Goal: Share content: Share content

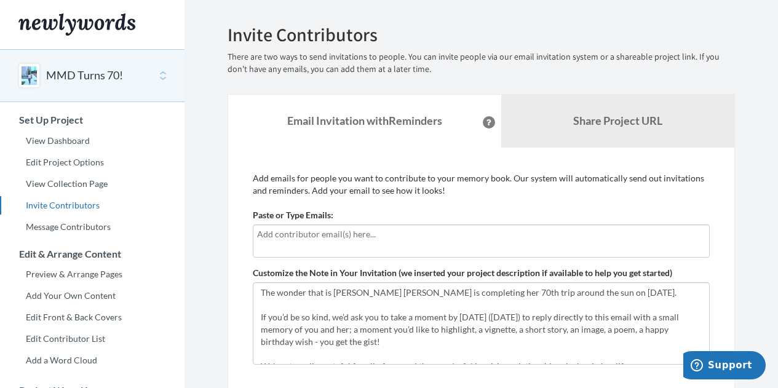
click at [534, 92] on div "Emails have been sent! Invite Contributors There are two ways to send invitatio…" at bounding box center [482, 256] width 508 height 463
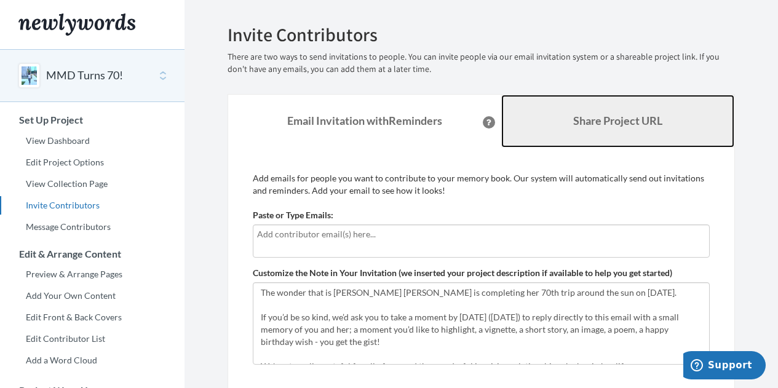
click at [528, 112] on link "Share Project URL" at bounding box center [618, 121] width 234 height 53
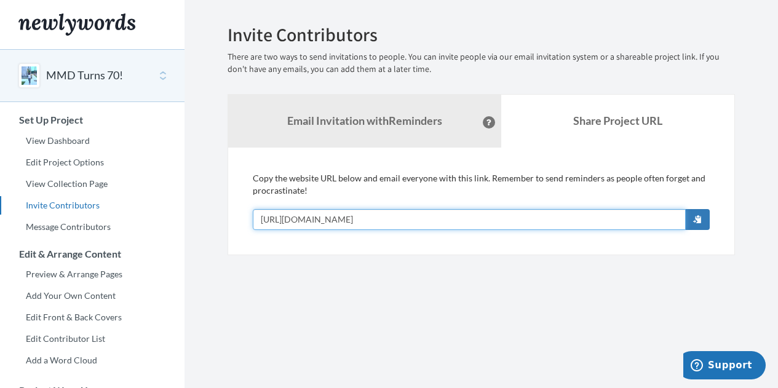
click at [471, 211] on input "[URL][DOMAIN_NAME]" at bounding box center [469, 219] width 433 height 21
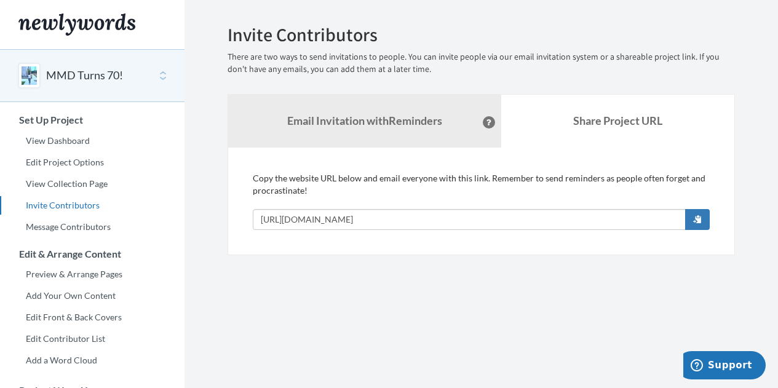
click at [82, 76] on button "MMD Turns 70!" at bounding box center [84, 76] width 77 height 16
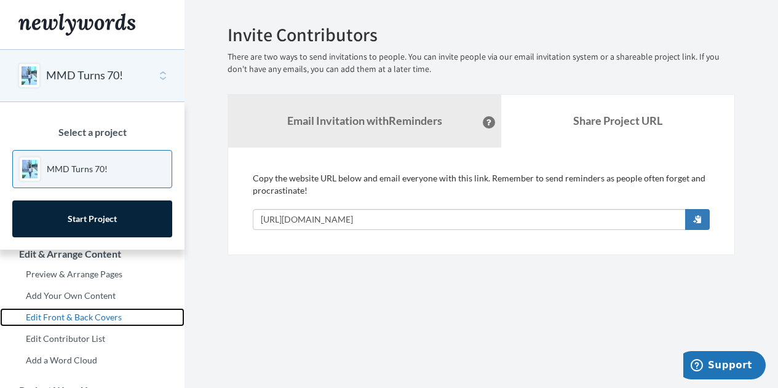
click at [74, 315] on link "Edit Front & Back Covers" at bounding box center [92, 317] width 185 height 18
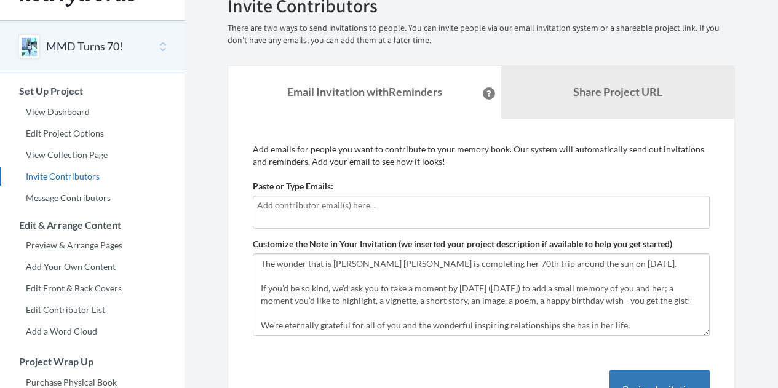
scroll to position [30, 0]
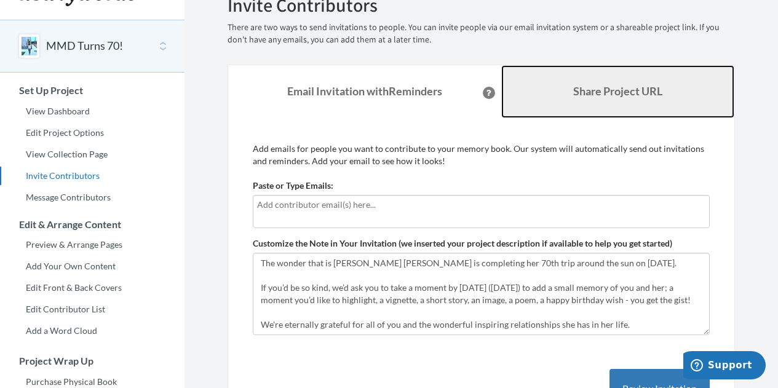
click at [554, 83] on link "Share Project URL" at bounding box center [618, 91] width 234 height 53
